Goal: Task Accomplishment & Management: Complete application form

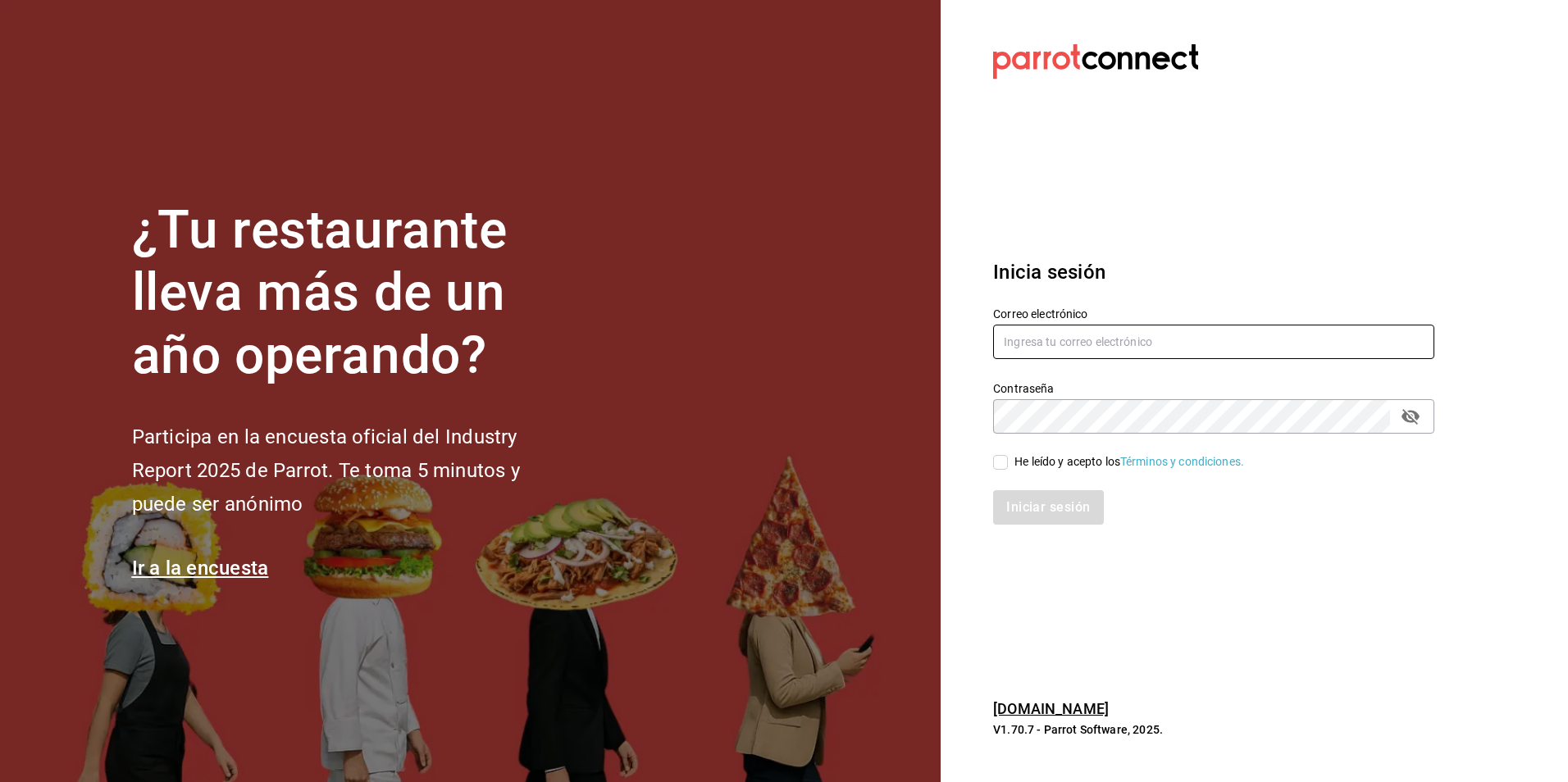
type input "[EMAIL_ADDRESS][DOMAIN_NAME]"
click at [1000, 455] on input "He leído y acepto los Términos y condiciones." at bounding box center [1001, 462] width 15 height 15
checkbox input "true"
click at [1039, 503] on button "Iniciar sesión" at bounding box center [1049, 507] width 112 height 34
